Goal: Transaction & Acquisition: Purchase product/service

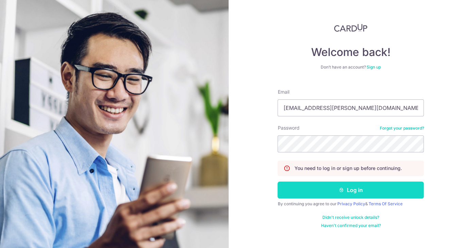
click at [297, 187] on button "Log in" at bounding box center [350, 190] width 146 height 17
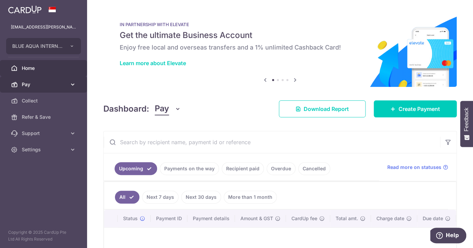
click at [49, 86] on span "Pay" at bounding box center [44, 84] width 45 height 7
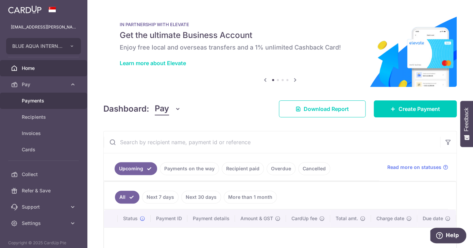
click at [39, 100] on span "Payments" at bounding box center [44, 100] width 45 height 7
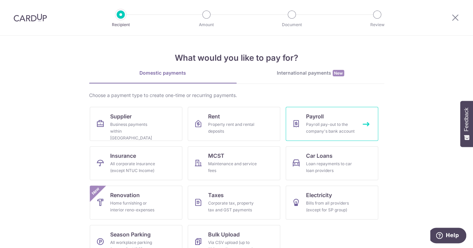
click at [308, 116] on span "Payroll" at bounding box center [315, 116] width 18 height 8
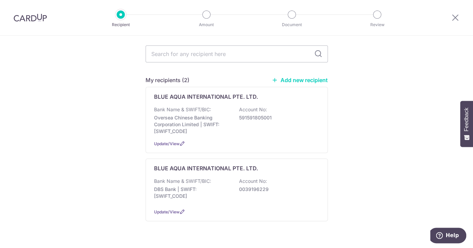
scroll to position [81, 0]
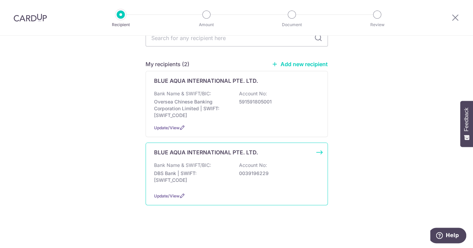
click at [177, 150] on p "BLUE AQUA INTERNATIONAL PTE. LTD." at bounding box center [206, 152] width 104 height 8
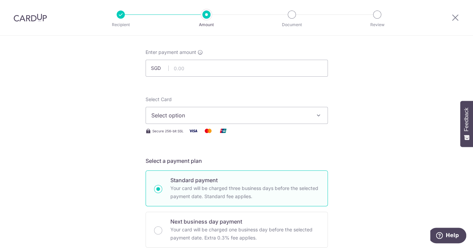
scroll to position [33, 0]
click at [178, 65] on input "text" at bounding box center [236, 66] width 182 height 17
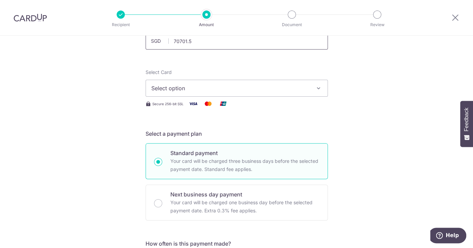
scroll to position [59, 0]
type input "70,701.50"
click at [179, 87] on span "Select option" at bounding box center [230, 88] width 158 height 8
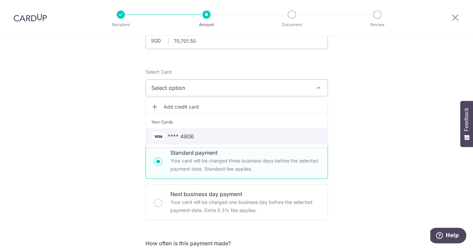
click at [179, 135] on span "**** 4906" at bounding box center [180, 136] width 26 height 8
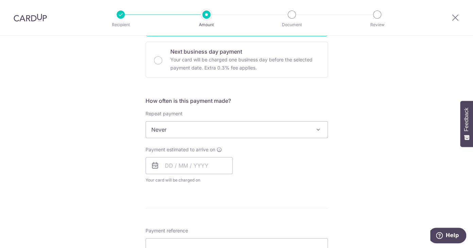
scroll to position [203, 0]
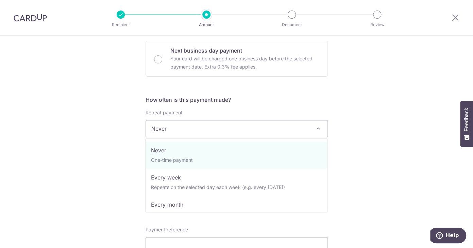
click at [243, 130] on span "Never" at bounding box center [236, 129] width 181 height 16
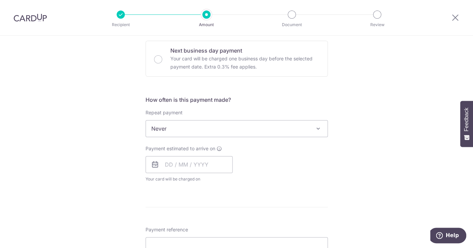
click at [344, 106] on div "Tell us more about your payment Enter payment amount SGD 70,701.50 70701.50 Sel…" at bounding box center [236, 159] width 473 height 653
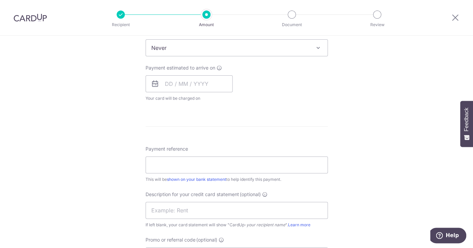
scroll to position [285, 0]
click at [160, 84] on input "text" at bounding box center [188, 82] width 87 height 17
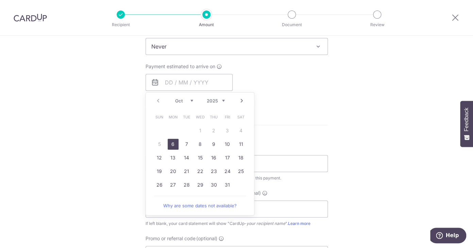
click at [174, 146] on link "6" at bounding box center [172, 144] width 11 height 11
type input "[DATE]"
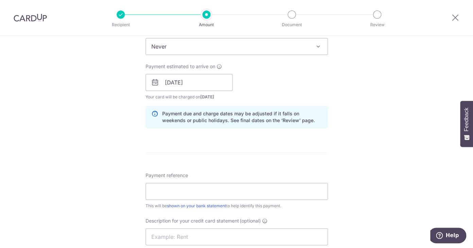
click at [156, 81] on icon at bounding box center [155, 82] width 8 height 8
click at [171, 86] on input "[DATE]" at bounding box center [188, 82] width 87 height 17
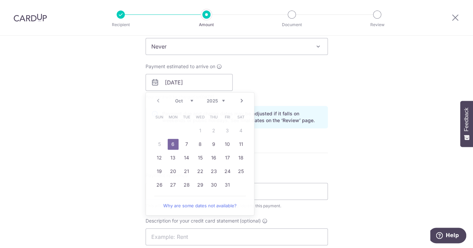
click at [285, 82] on div "Payment estimated to arrive on 06/10/2025 Prev Next Oct Nov Dec 2025 2026 2027 …" at bounding box center [236, 81] width 190 height 37
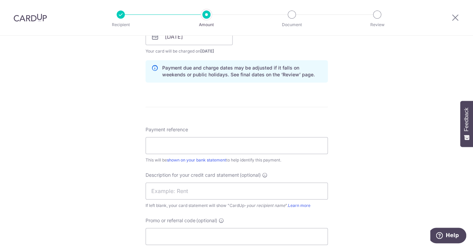
scroll to position [379, 0]
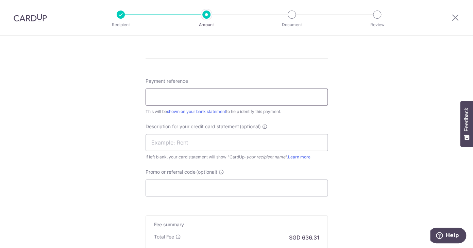
click at [257, 102] on input "Payment reference" at bounding box center [236, 97] width 182 height 17
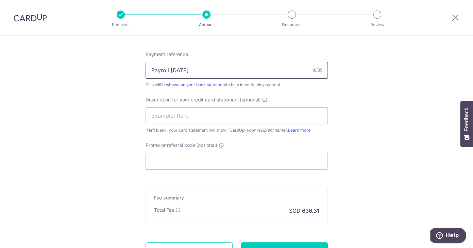
scroll to position [468, 0]
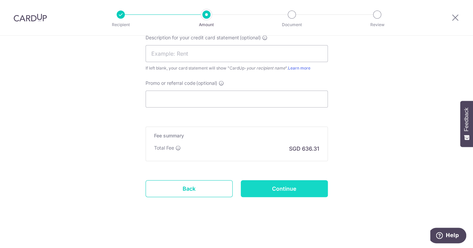
type input "Payroll [DATE]"
click at [285, 189] on input "Continue" at bounding box center [284, 188] width 87 height 17
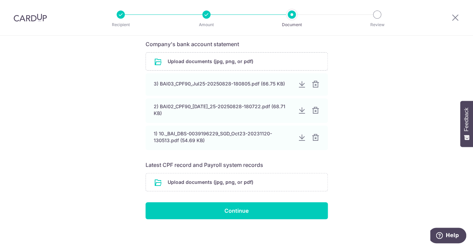
scroll to position [116, 0]
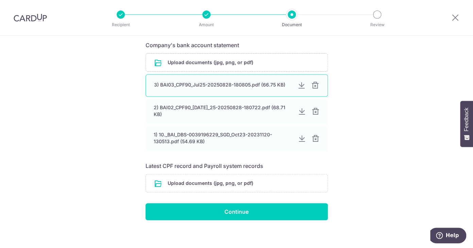
click at [315, 86] on div at bounding box center [315, 86] width 8 height 8
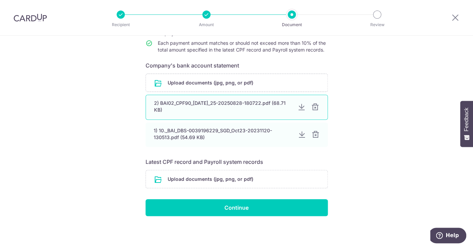
click at [315, 103] on div at bounding box center [315, 107] width 8 height 8
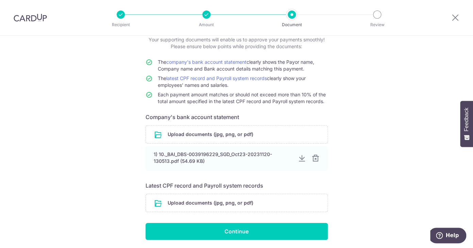
scroll to position [75, 0]
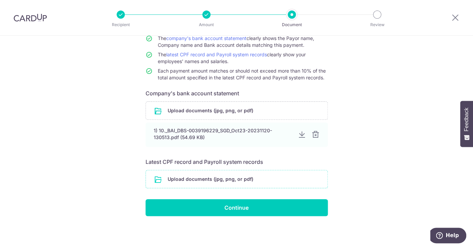
click at [197, 180] on input "file" at bounding box center [236, 180] width 181 height 18
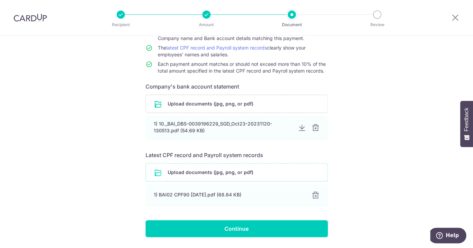
click at [173, 178] on input "file" at bounding box center [236, 173] width 181 height 18
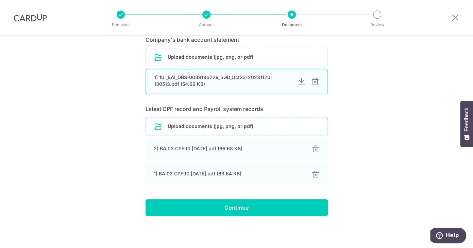
scroll to position [128, 0]
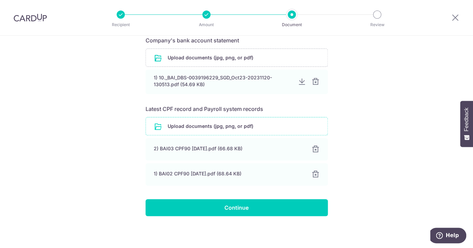
click at [171, 126] on input "file" at bounding box center [236, 127] width 181 height 18
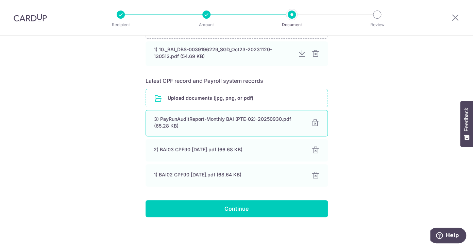
scroll to position [156, 0]
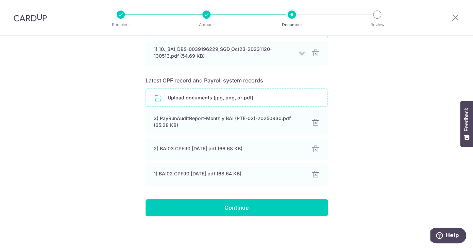
click at [197, 99] on input "file" at bounding box center [236, 98] width 181 height 18
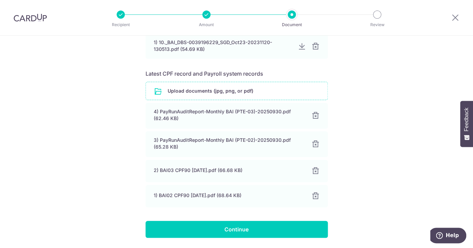
scroll to position [185, 0]
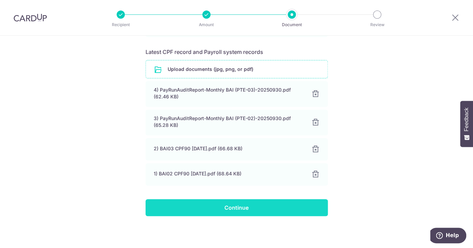
click at [260, 206] on input "Continue" at bounding box center [236, 207] width 182 height 17
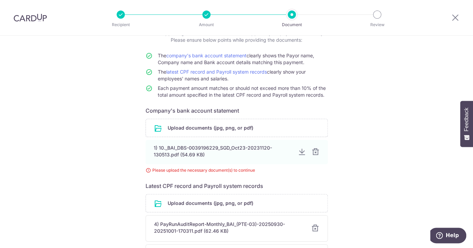
scroll to position [46, 0]
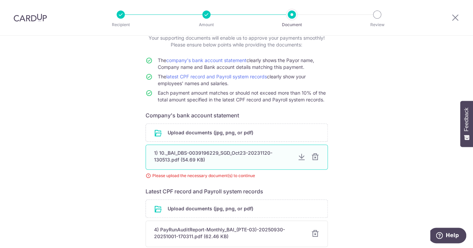
click at [315, 161] on div at bounding box center [315, 157] width 8 height 8
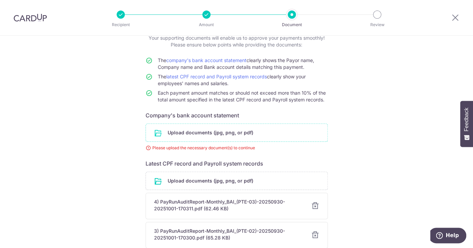
click at [197, 134] on input "file" at bounding box center [236, 133] width 181 height 18
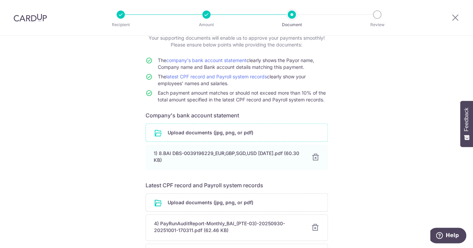
scroll to position [194, 0]
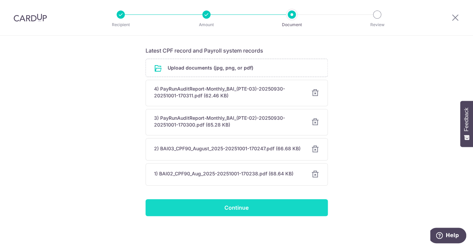
click at [249, 205] on input "Continue" at bounding box center [236, 207] width 182 height 17
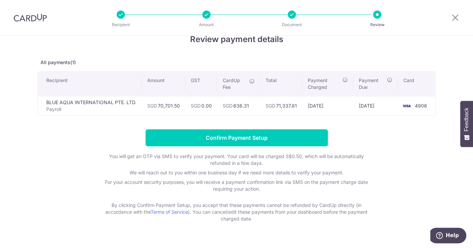
scroll to position [18, 0]
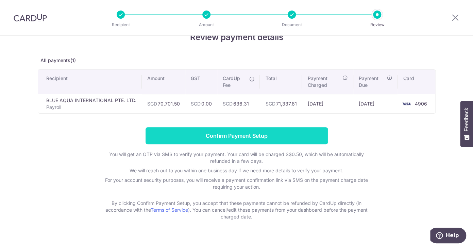
click at [214, 136] on input "Confirm Payment Setup" at bounding box center [236, 135] width 182 height 17
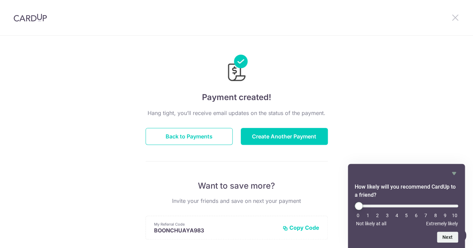
click at [454, 17] on icon at bounding box center [455, 17] width 8 height 8
